Goal: Task Accomplishment & Management: Manage account settings

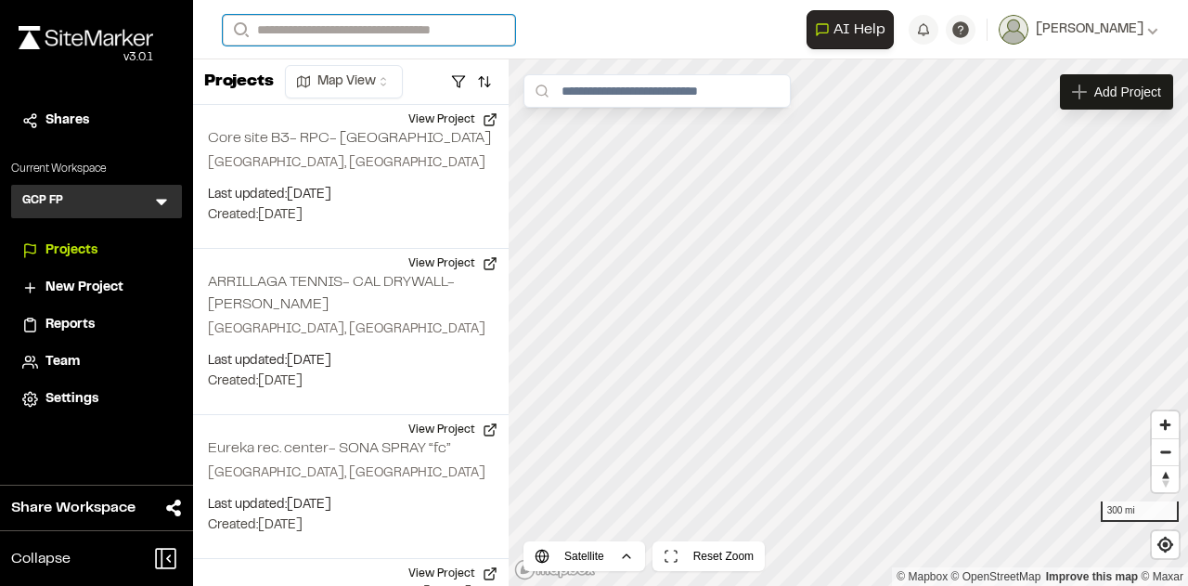
click at [291, 30] on input "Search" at bounding box center [369, 30] width 292 height 31
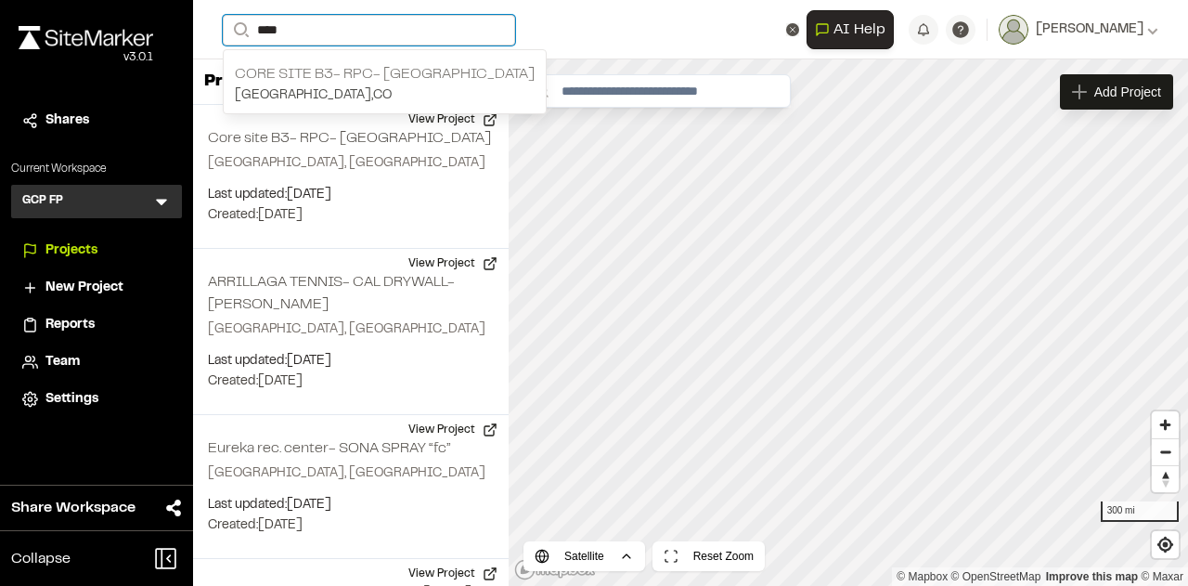
type input "****"
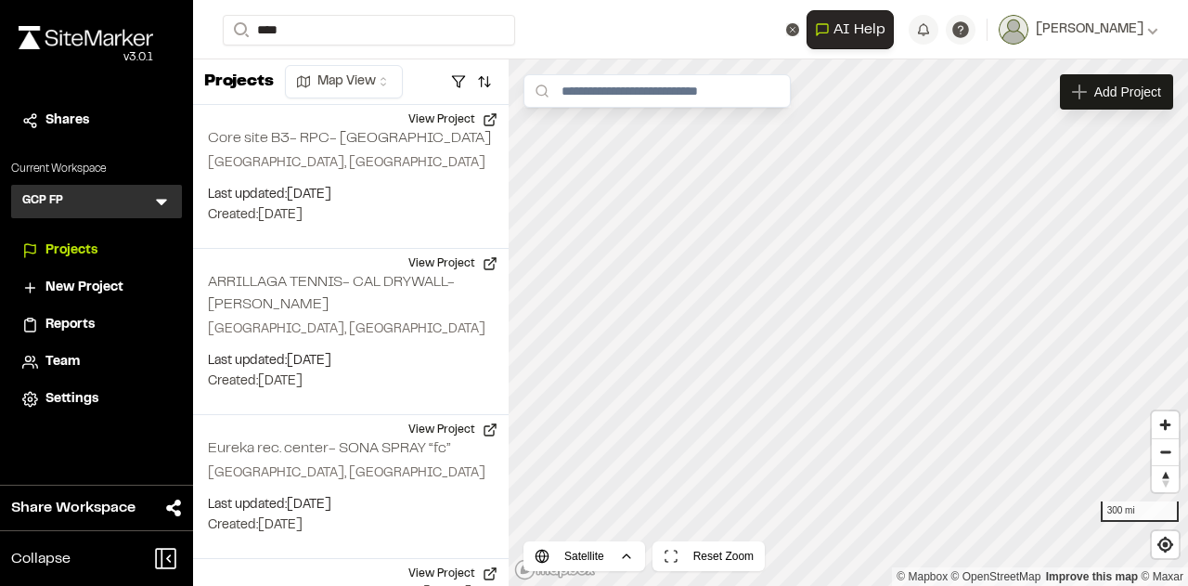
click at [381, 71] on p "Core site B3- RPC- [GEOGRAPHIC_DATA]" at bounding box center [385, 74] width 300 height 22
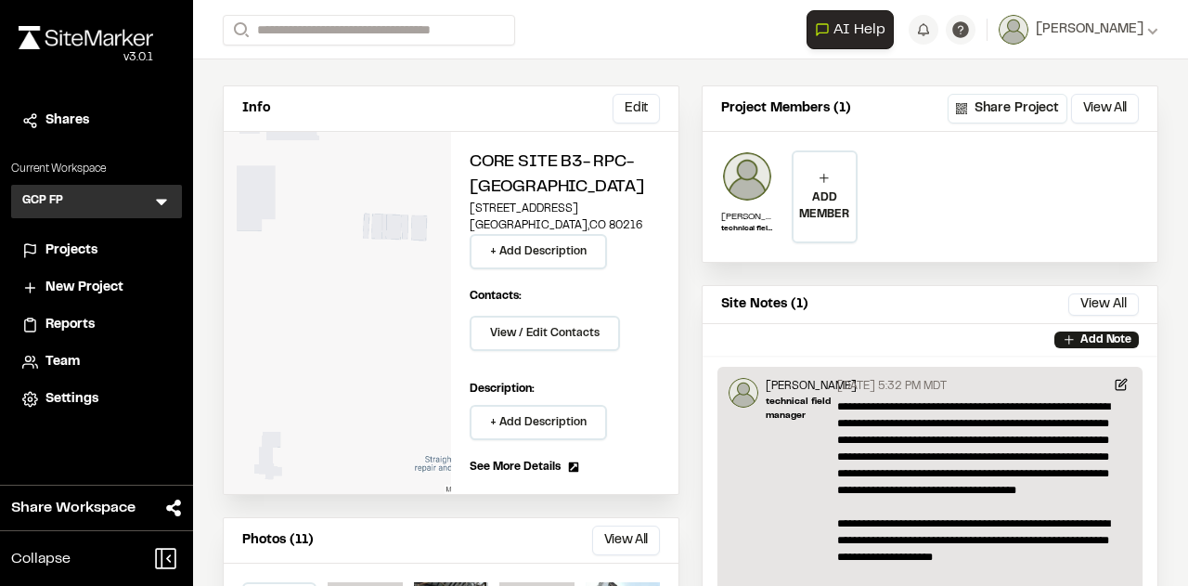
scroll to position [120, 0]
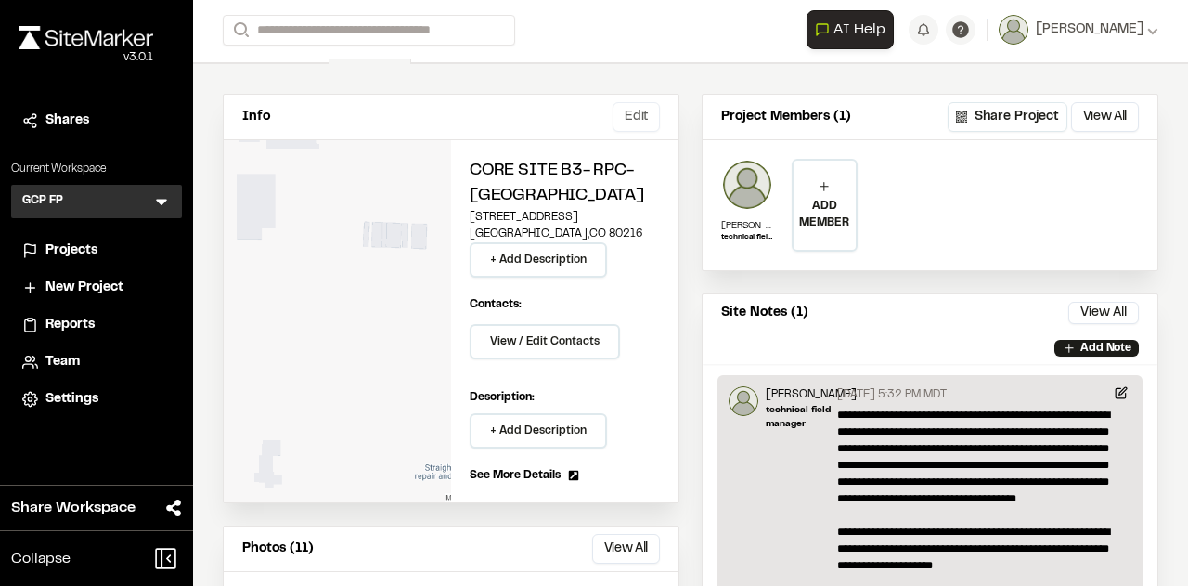
click at [629, 111] on button "Edit" at bounding box center [636, 117] width 47 height 30
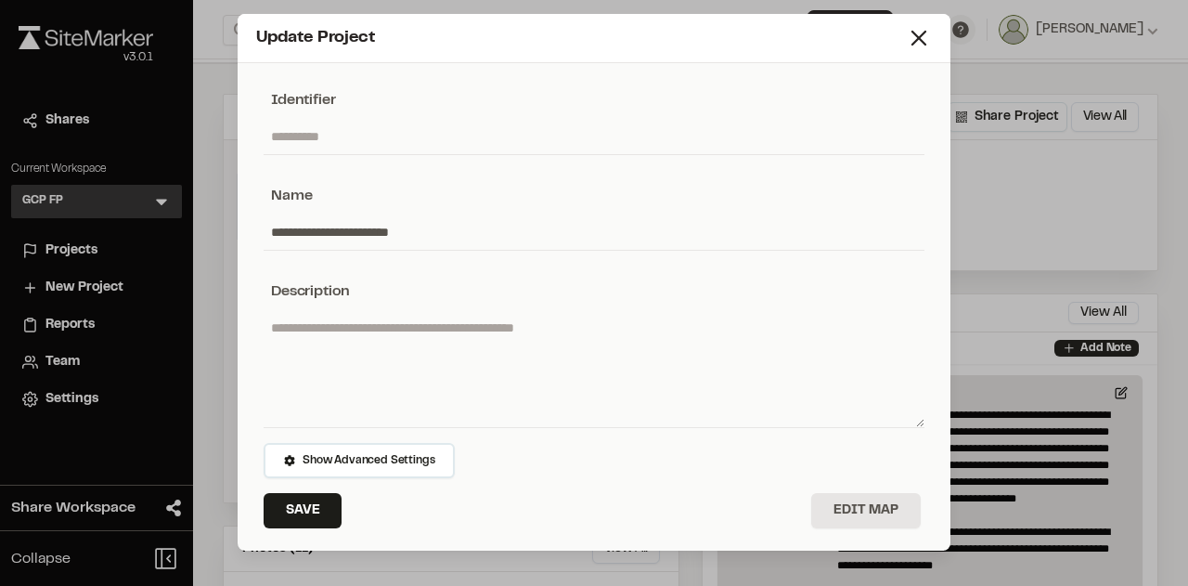
scroll to position [0, 0]
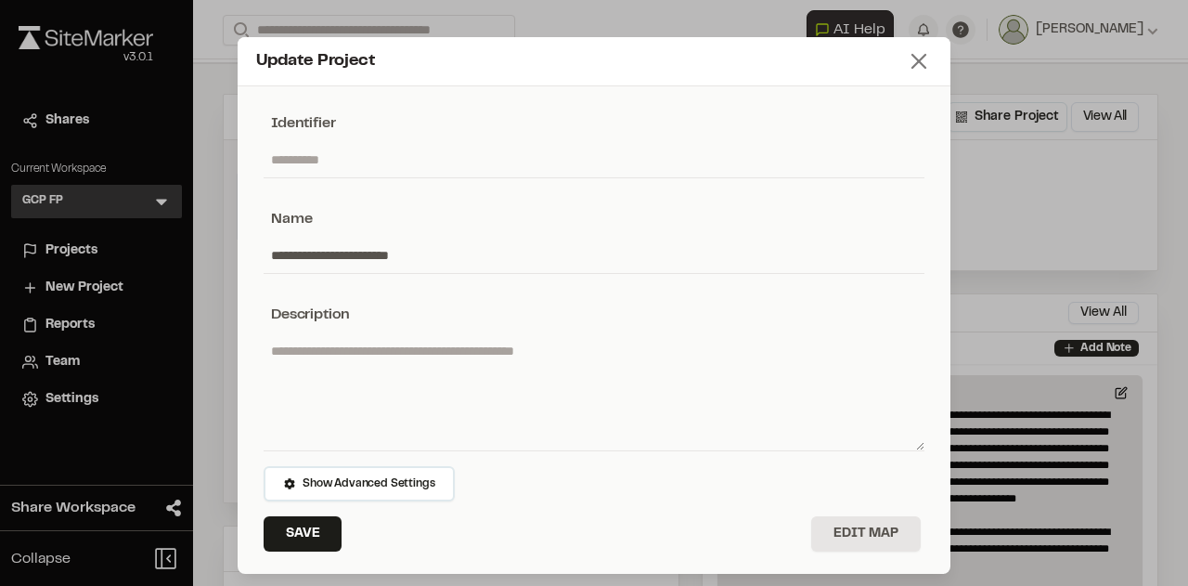
click at [912, 62] on line at bounding box center [918, 61] width 13 height 13
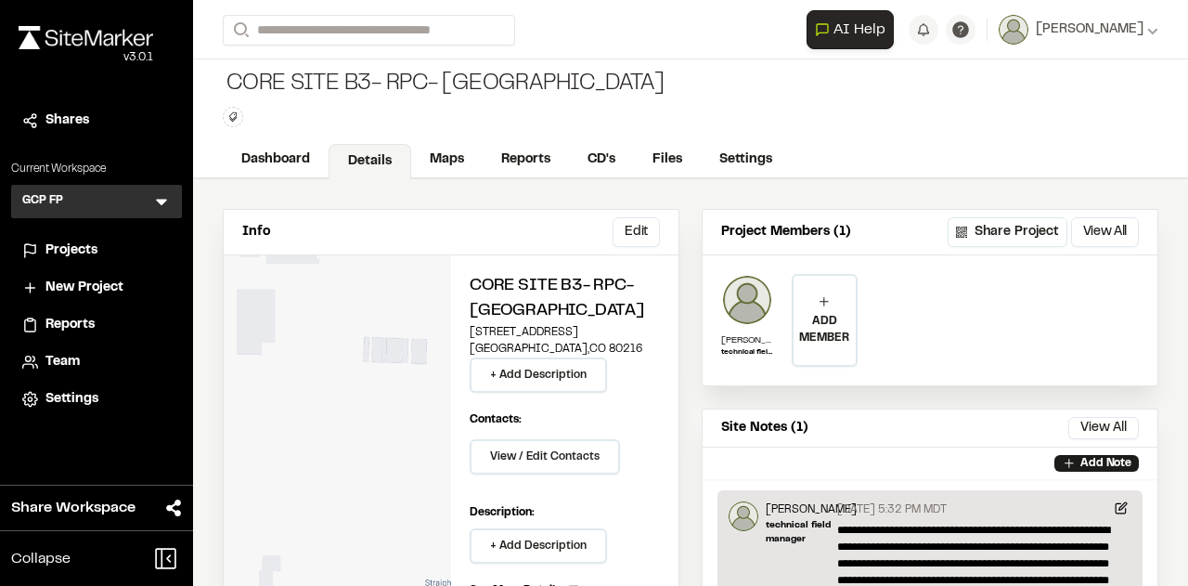
scroll to position [4, 0]
click at [625, 235] on button "Edit" at bounding box center [636, 233] width 47 height 30
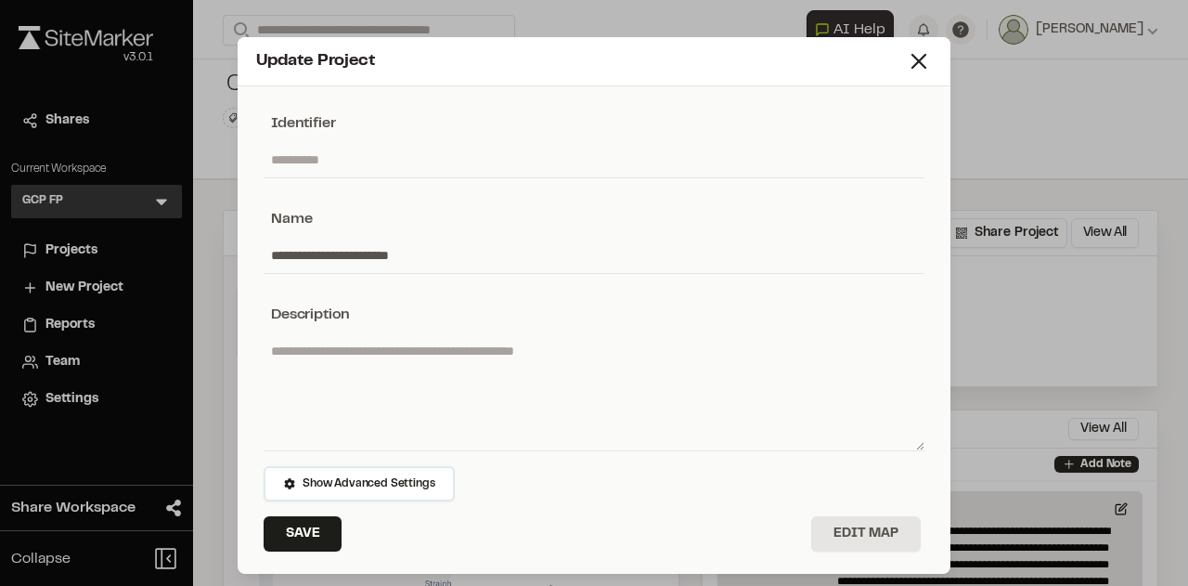
scroll to position [23, 0]
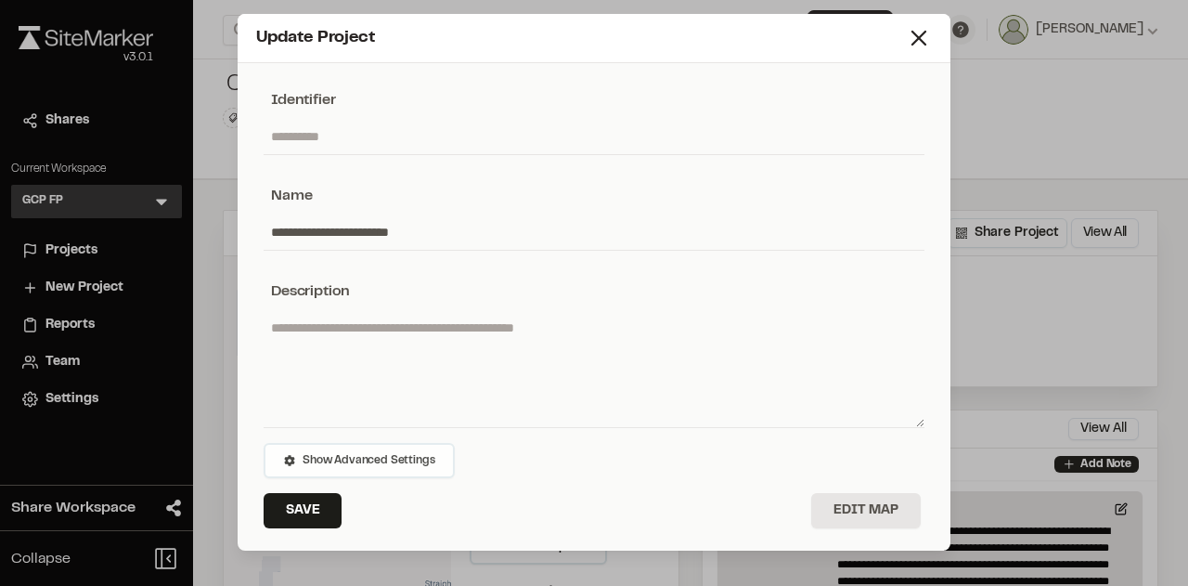
click at [363, 463] on span "Show Advanced Settings" at bounding box center [369, 460] width 132 height 17
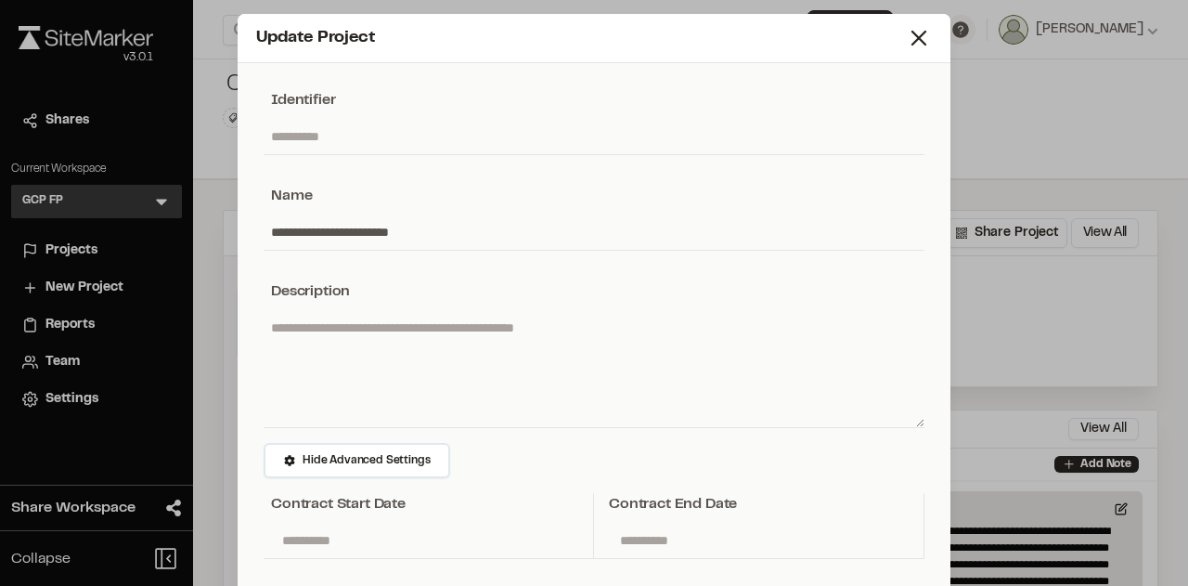
scroll to position [204, 0]
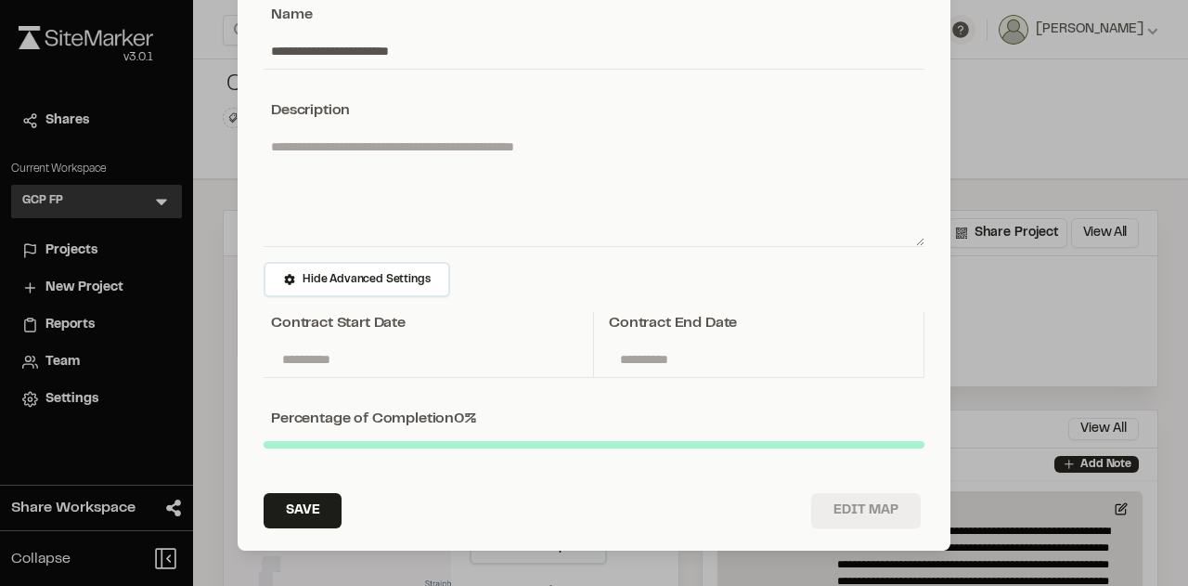
click at [877, 507] on button "Edit Map" at bounding box center [866, 510] width 110 height 35
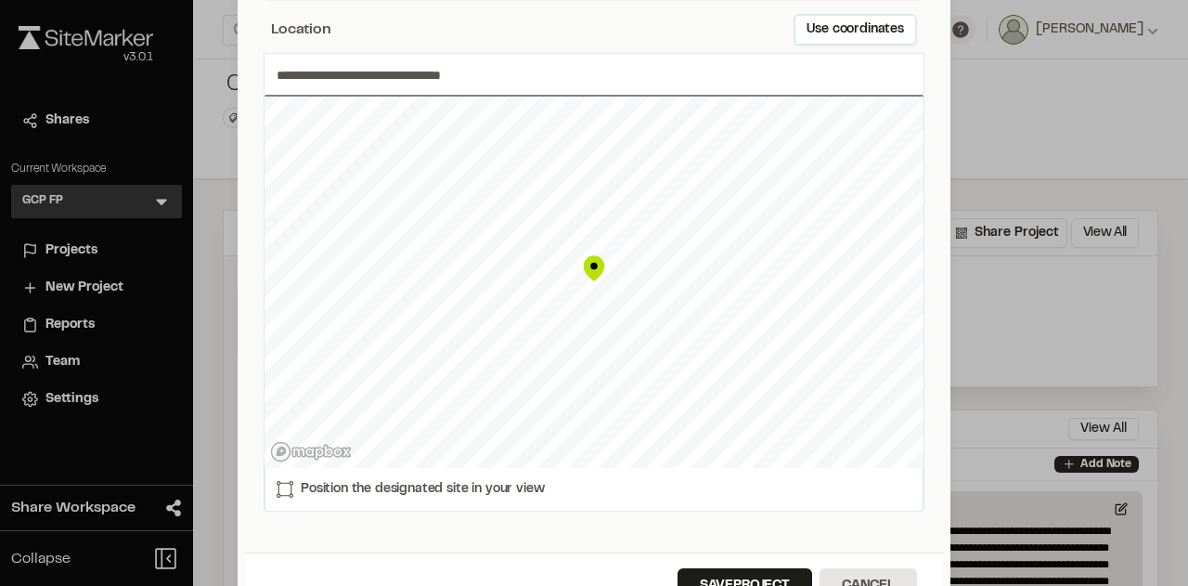
scroll to position [0, 0]
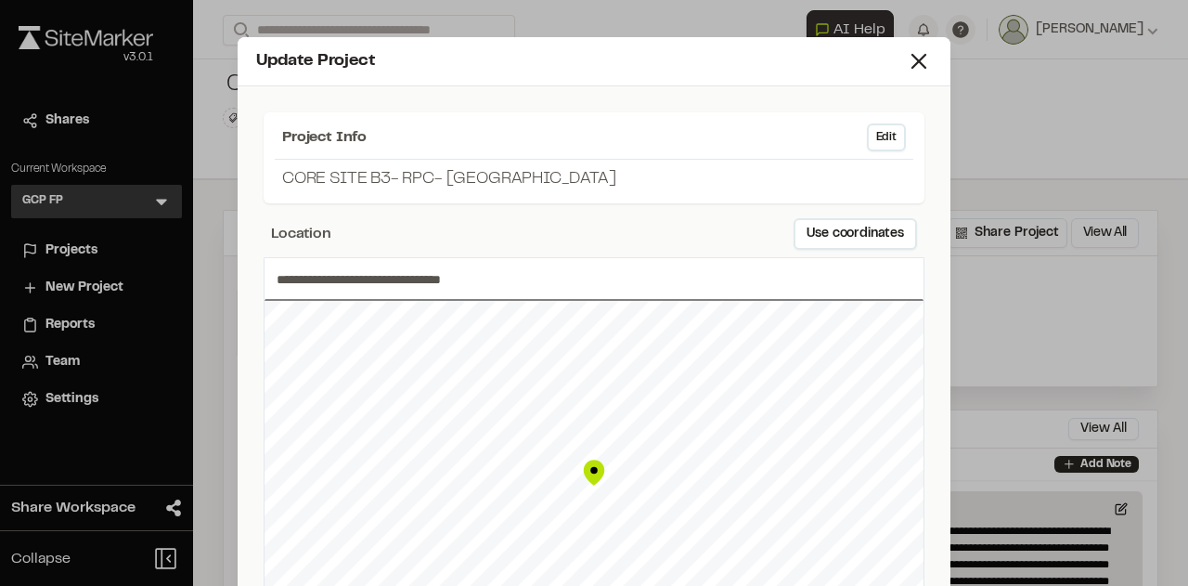
click at [385, 175] on p "Core site B3- RPC- [GEOGRAPHIC_DATA]" at bounding box center [594, 179] width 624 height 25
click at [883, 135] on button "Edit" at bounding box center [886, 137] width 39 height 28
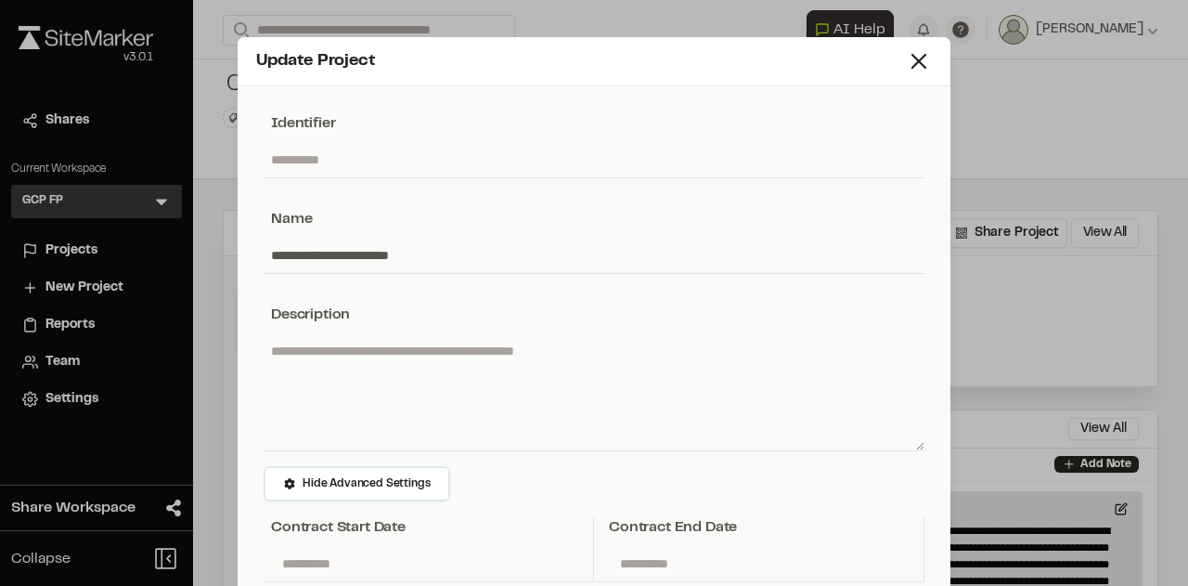
scroll to position [204, 0]
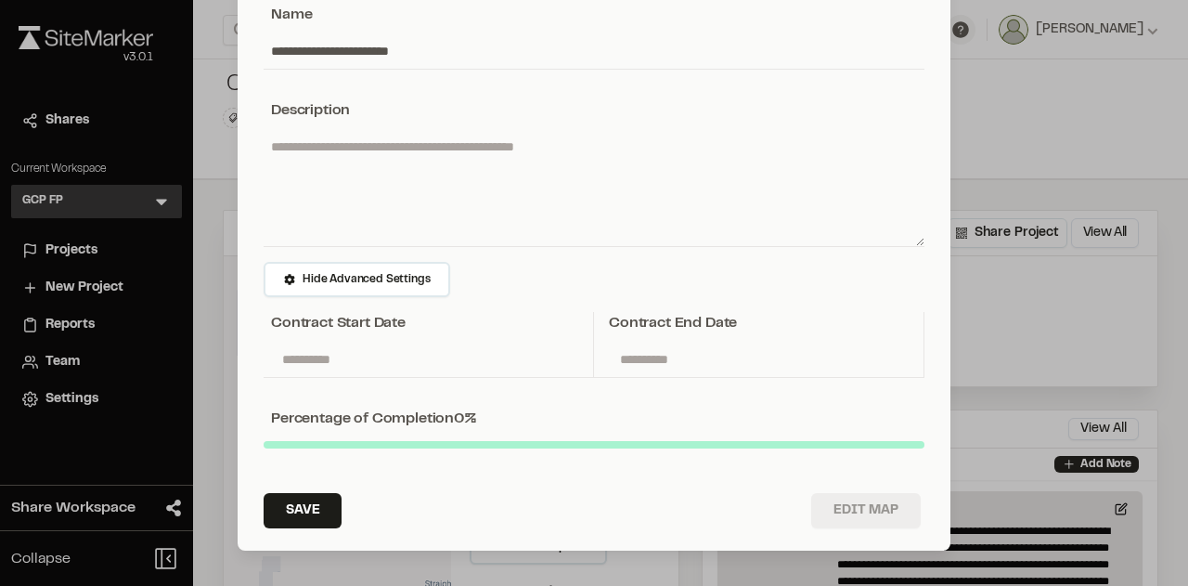
click at [852, 515] on button "Edit Map" at bounding box center [866, 510] width 110 height 35
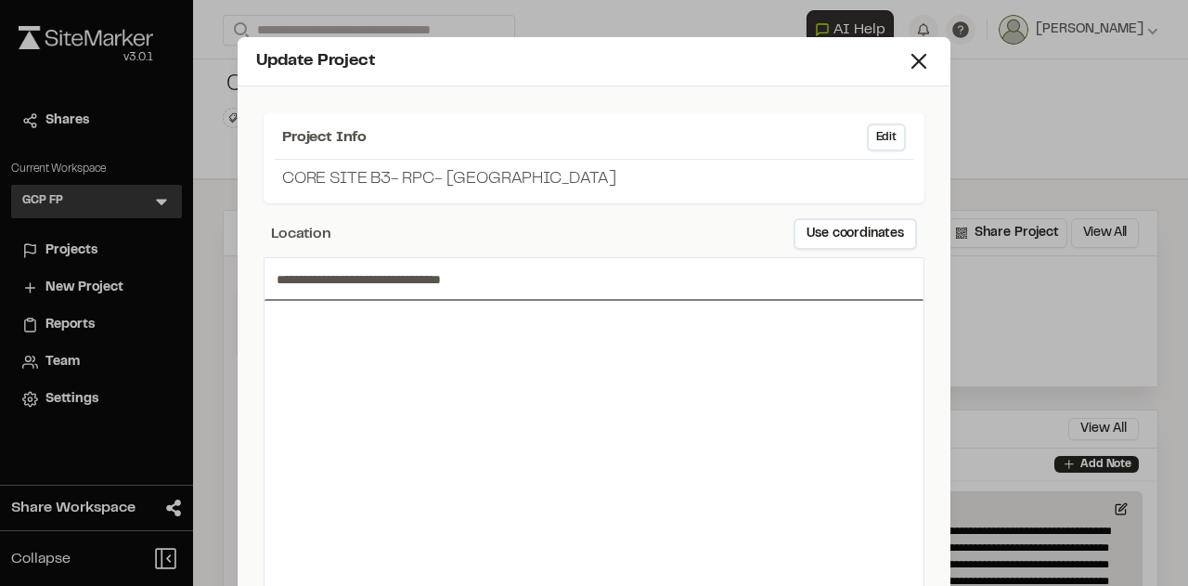
click at [780, 411] on div at bounding box center [593, 486] width 659 height 371
drag, startPoint x: 548, startPoint y: 187, endPoint x: 519, endPoint y: 184, distance: 29.9
click at [519, 184] on p "Core site B3- RPC- [GEOGRAPHIC_DATA]" at bounding box center [594, 179] width 624 height 25
click at [322, 140] on span "Project Info" at bounding box center [324, 137] width 84 height 22
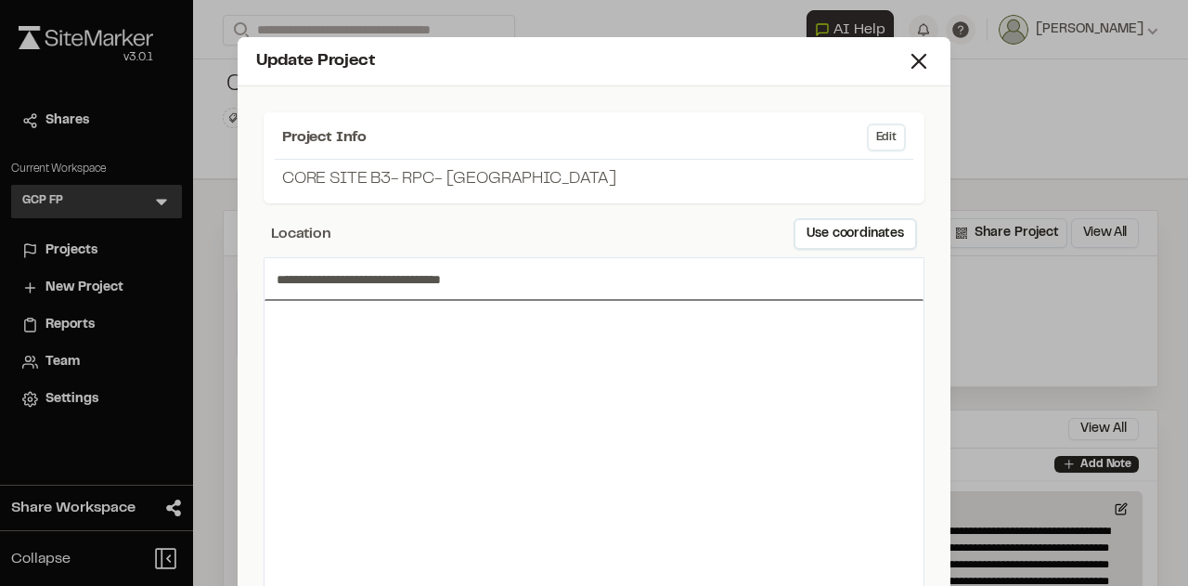
click at [871, 145] on button "Edit" at bounding box center [886, 137] width 39 height 28
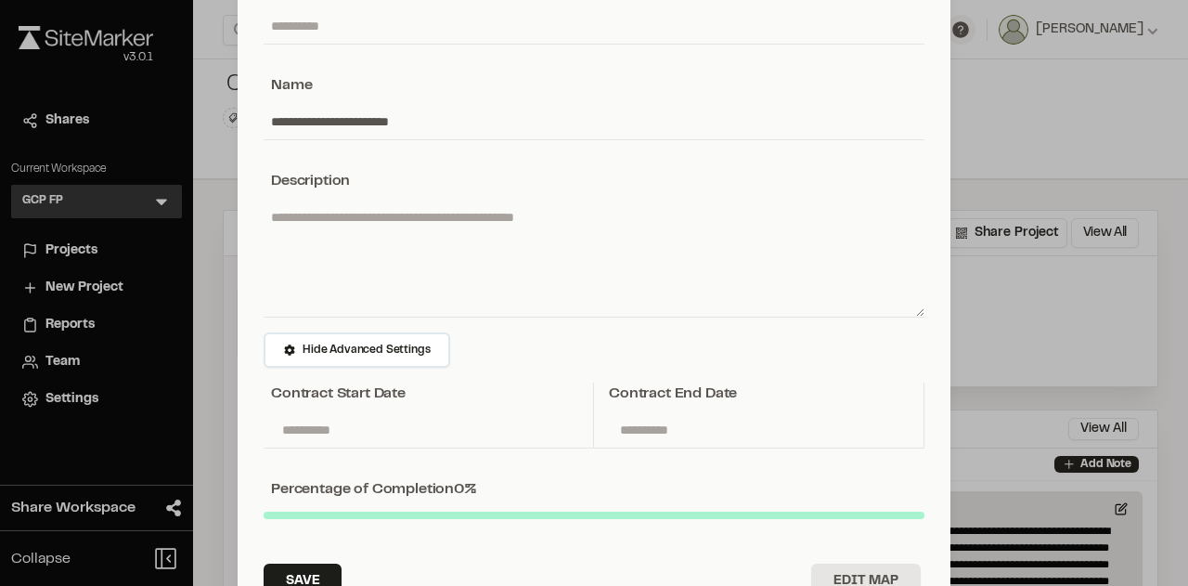
scroll to position [120, 0]
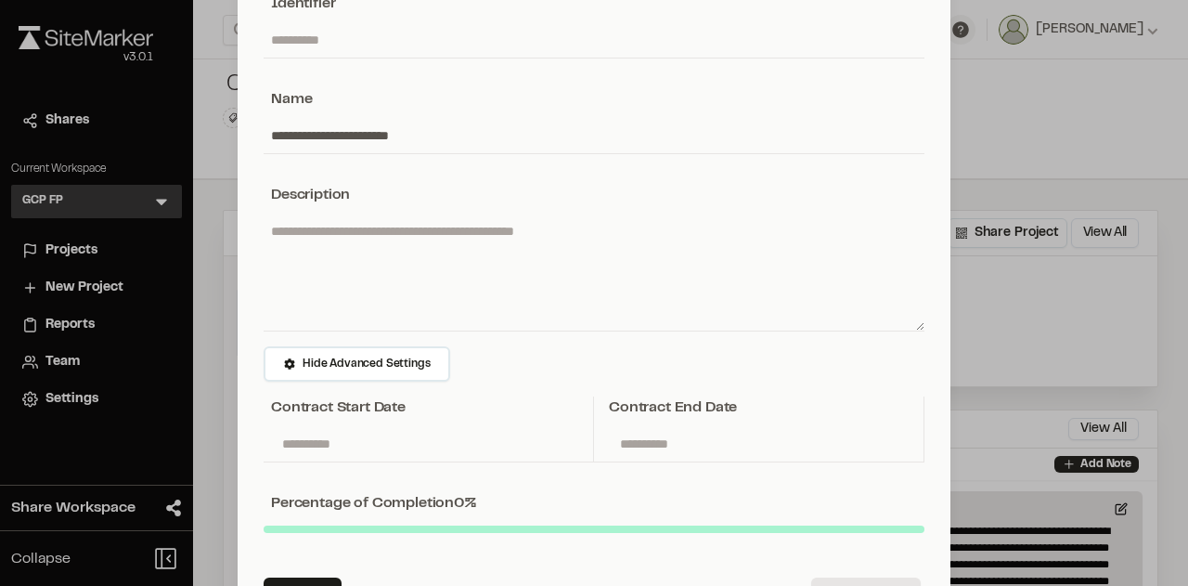
click at [436, 137] on input "**********" at bounding box center [594, 135] width 661 height 35
click at [332, 134] on input "**********" at bounding box center [594, 135] width 661 height 35
click at [432, 131] on input "**********" at bounding box center [594, 135] width 661 height 35
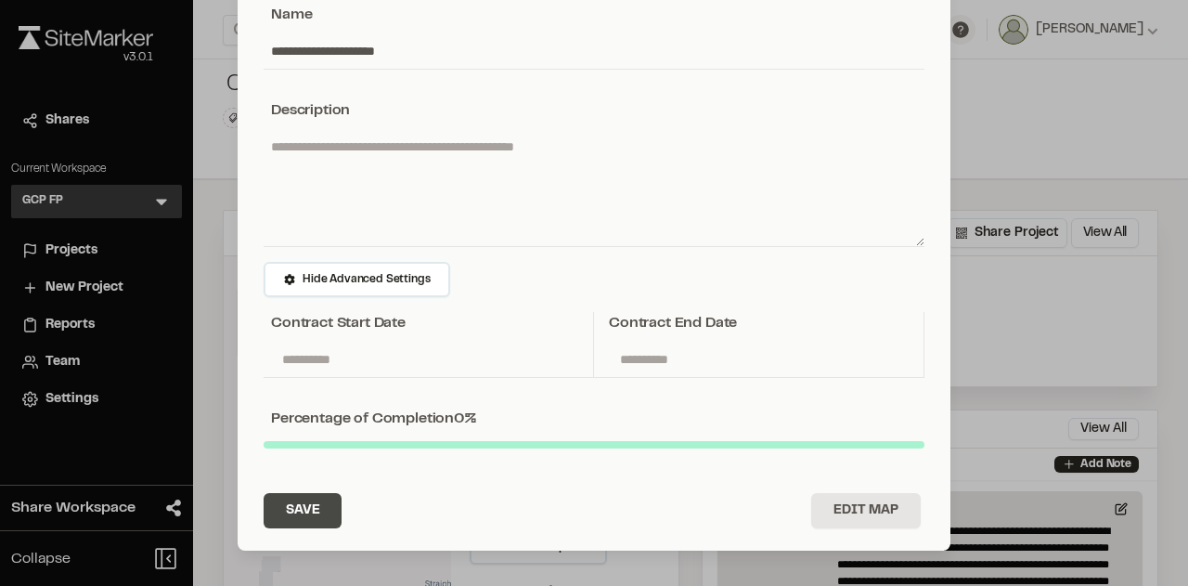
type input "**********"
click at [300, 502] on button "Save" at bounding box center [303, 510] width 78 height 35
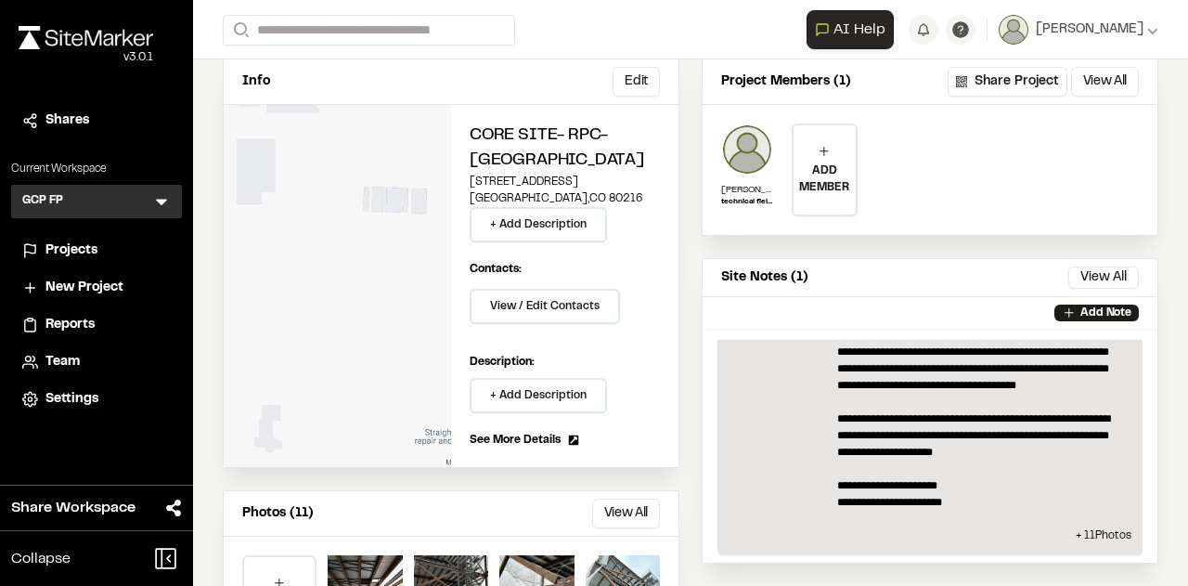
scroll to position [0, 0]
